Goal: Transaction & Acquisition: Purchase product/service

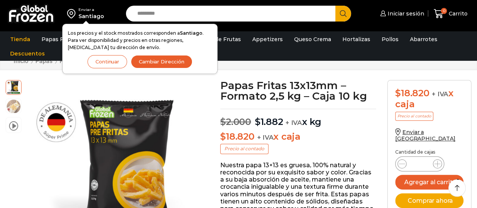
scroll to position [38, 0]
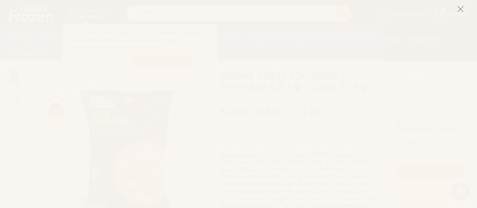
click at [461, 6] on icon at bounding box center [460, 9] width 7 height 7
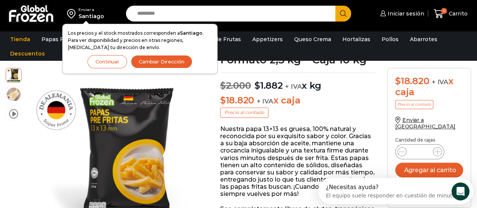
scroll to position [76, 0]
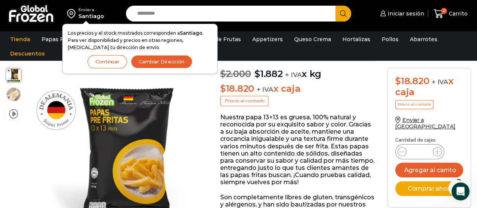
click at [160, 21] on input "Search input" at bounding box center [233, 14] width 198 height 16
type input "******"
click at [335, 6] on button "Search" at bounding box center [343, 14] width 16 height 16
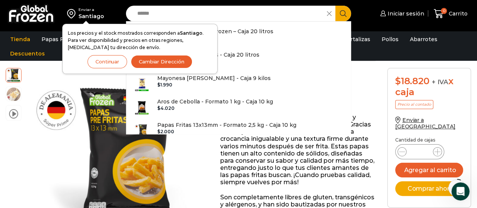
click at [97, 56] on button "Continuar" at bounding box center [108, 61] width 40 height 13
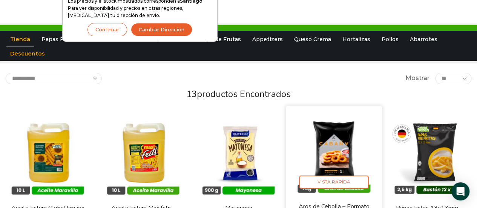
scroll to position [75, 0]
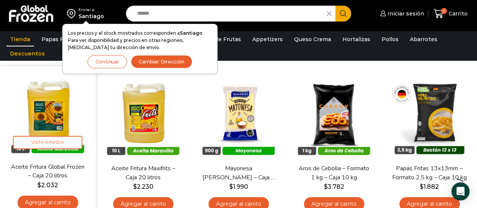
click at [40, 115] on img at bounding box center [47, 114] width 85 height 85
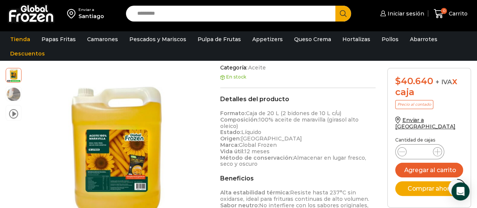
scroll to position [378, 0]
